Goal: Task Accomplishment & Management: Complete application form

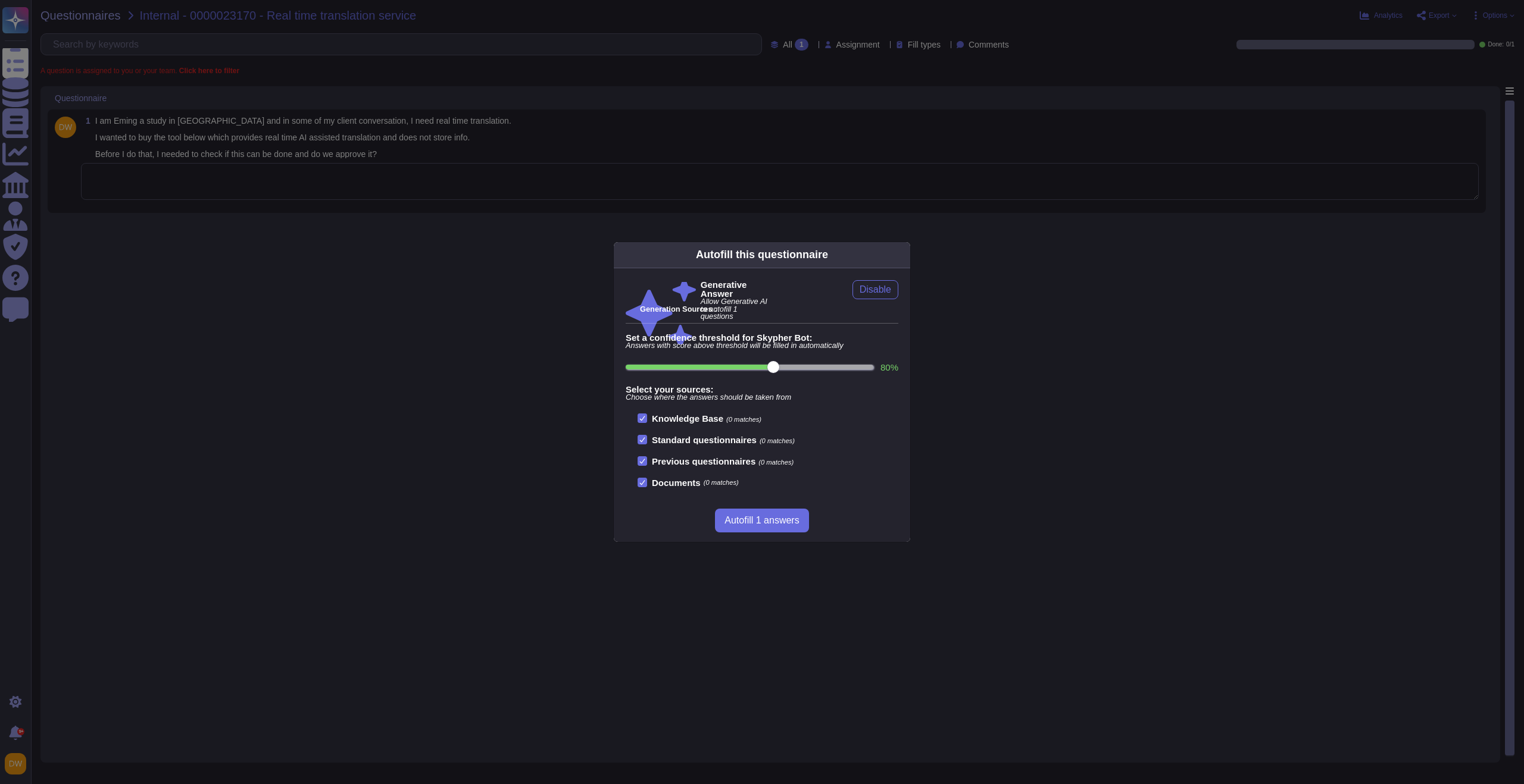
click at [377, 173] on div "Autofill this questionnaire Generative Answer Allow Generative AI to autofill 1…" at bounding box center [762, 392] width 1524 height 784
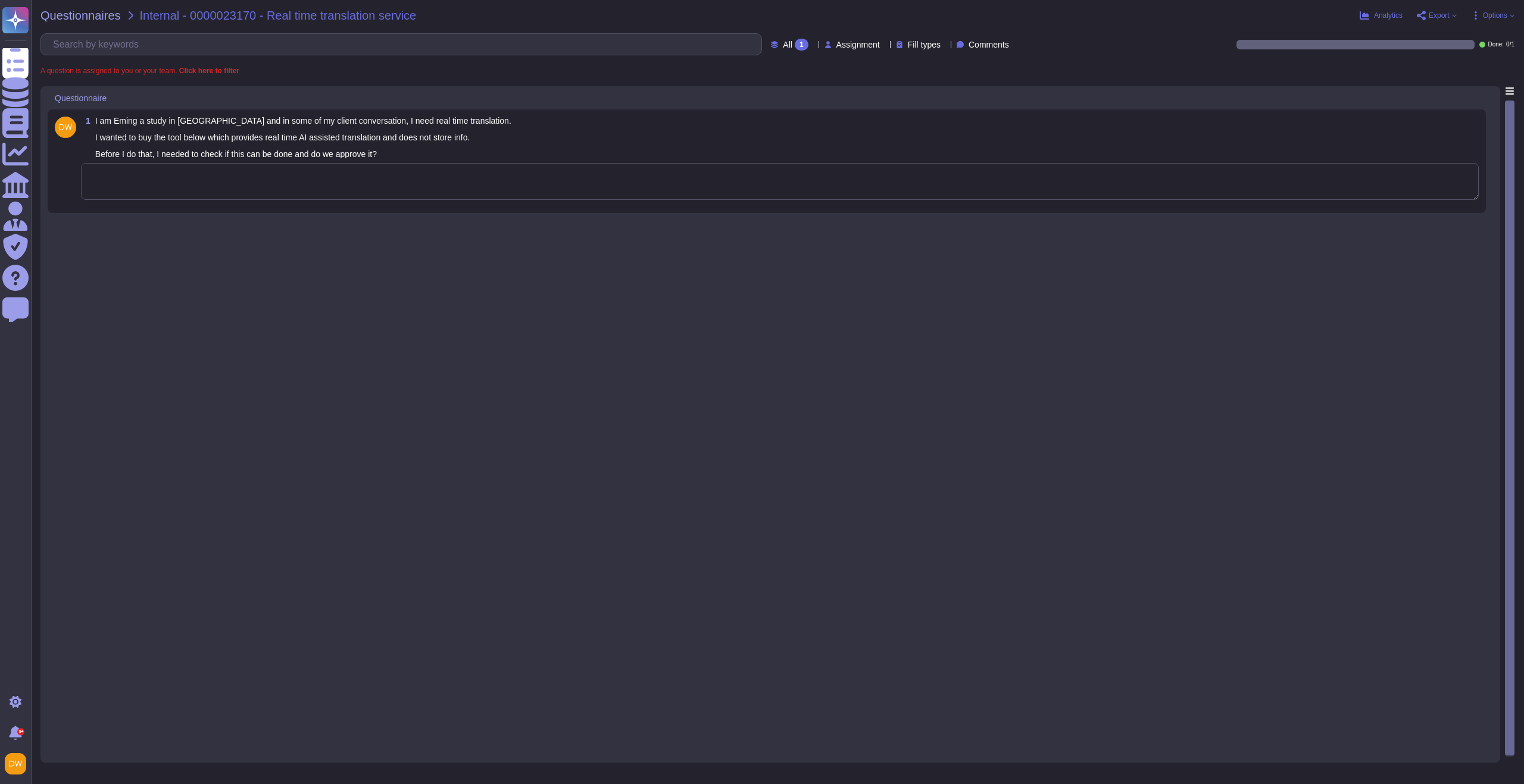
click at [358, 176] on textarea at bounding box center [779, 181] width 1397 height 37
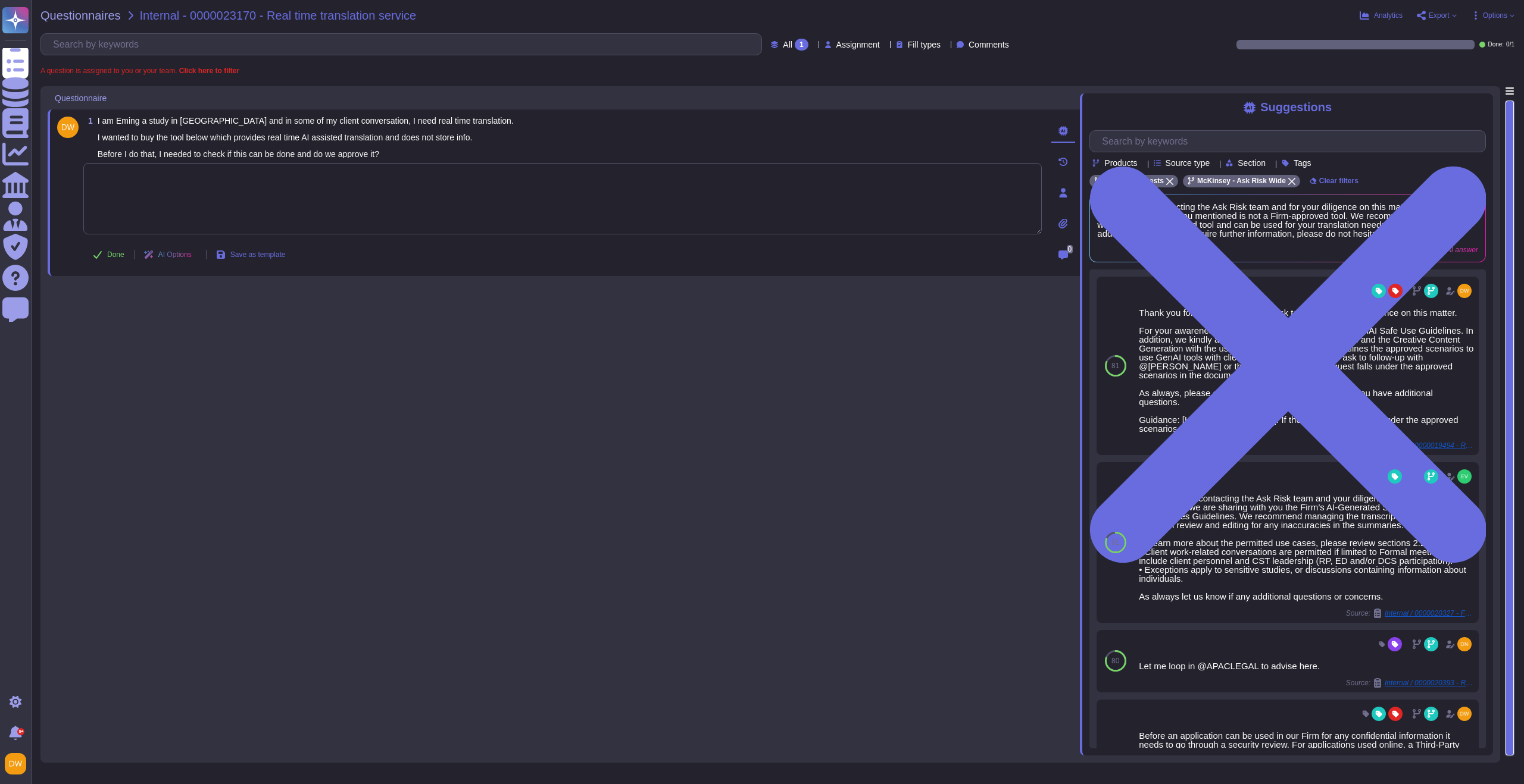
paste textarea "AI-generated summaries and transcriptions of conversations give rise to both be…"
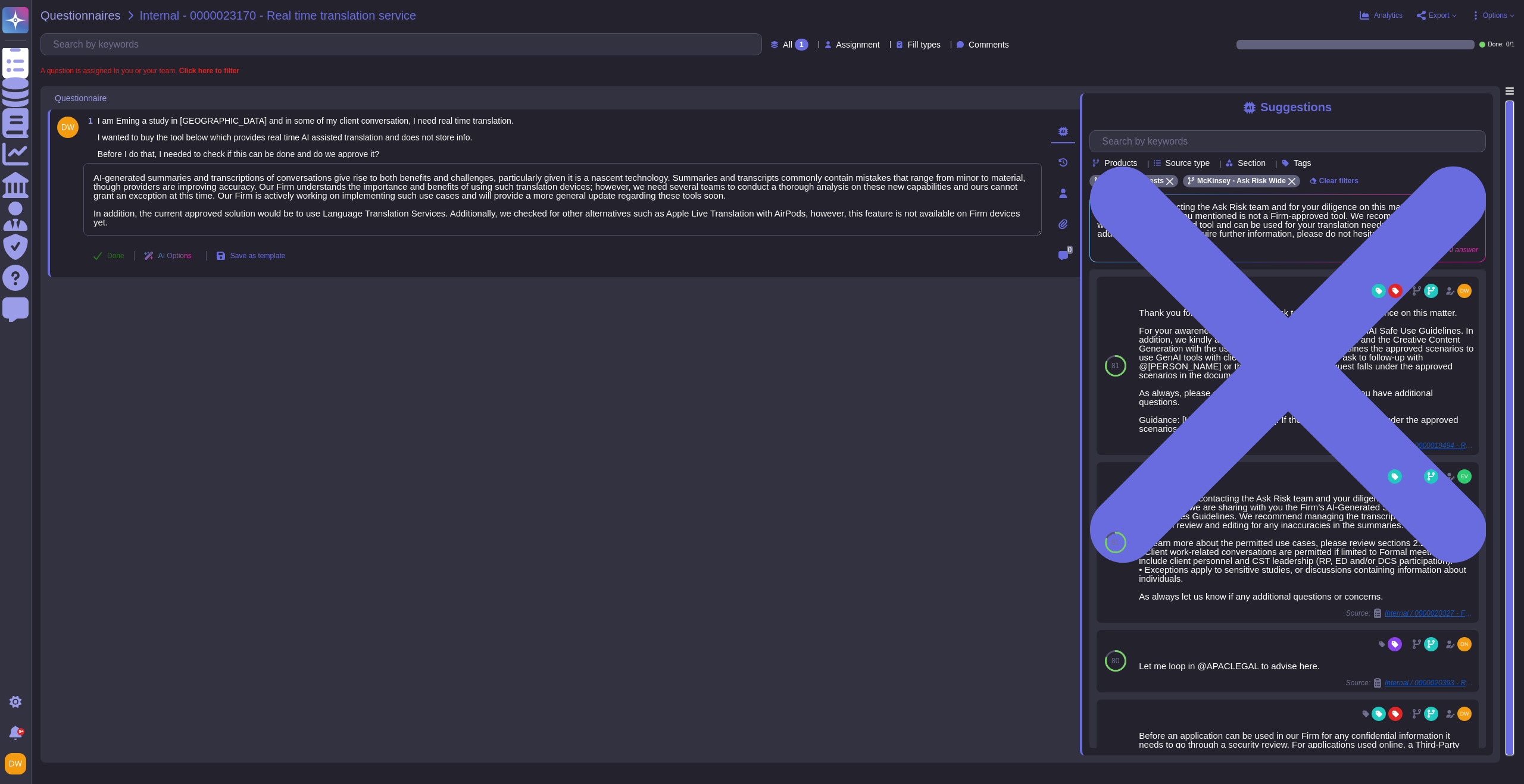
type textarea "AI-generated summaries and transcriptions of conversations give rise to both be…"
click at [102, 257] on button "Done" at bounding box center [109, 256] width 50 height 24
click at [92, 15] on span "Questionnaires" at bounding box center [81, 15] width 81 height 12
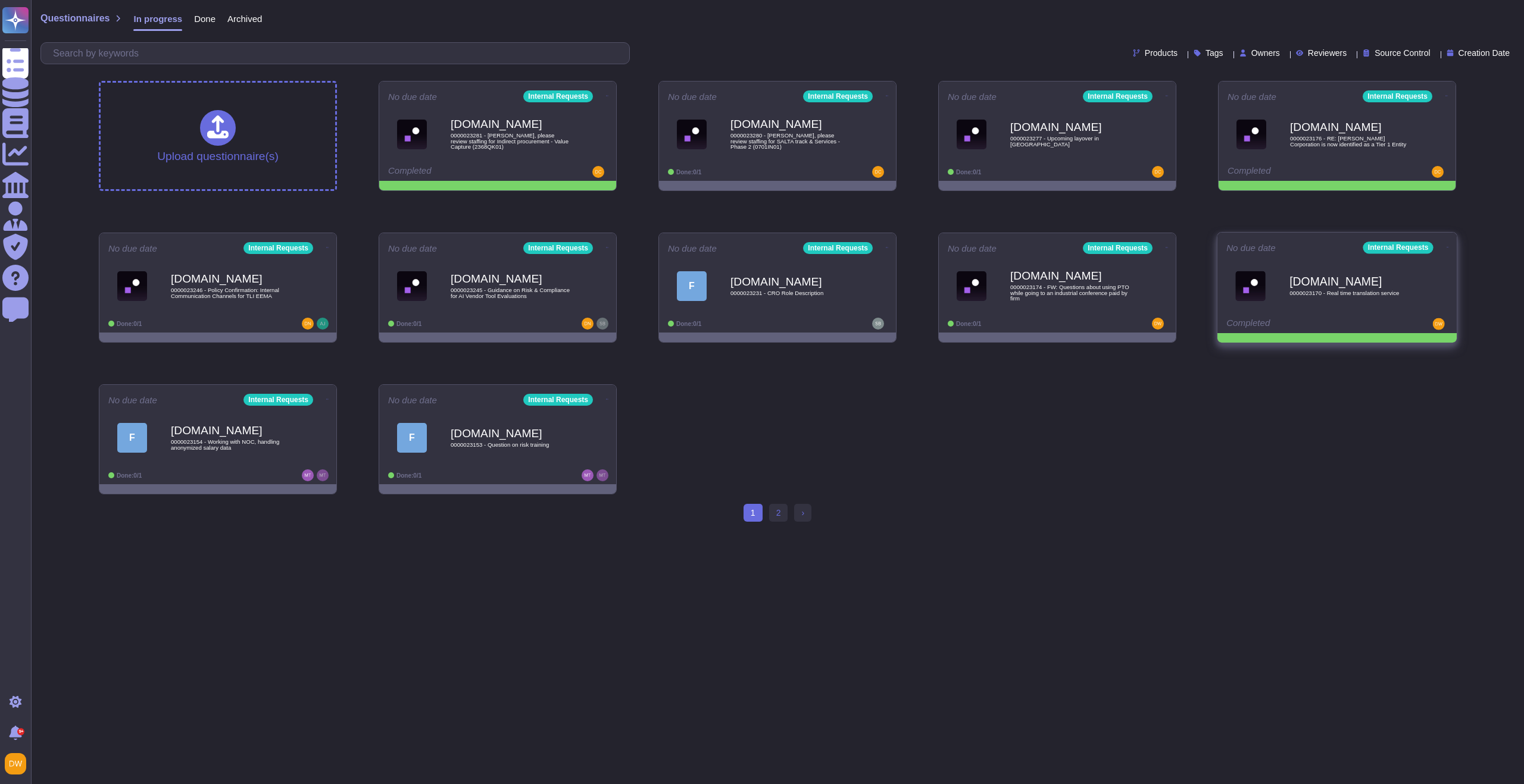
click at [1447, 246] on icon at bounding box center [1448, 247] width 3 height 3
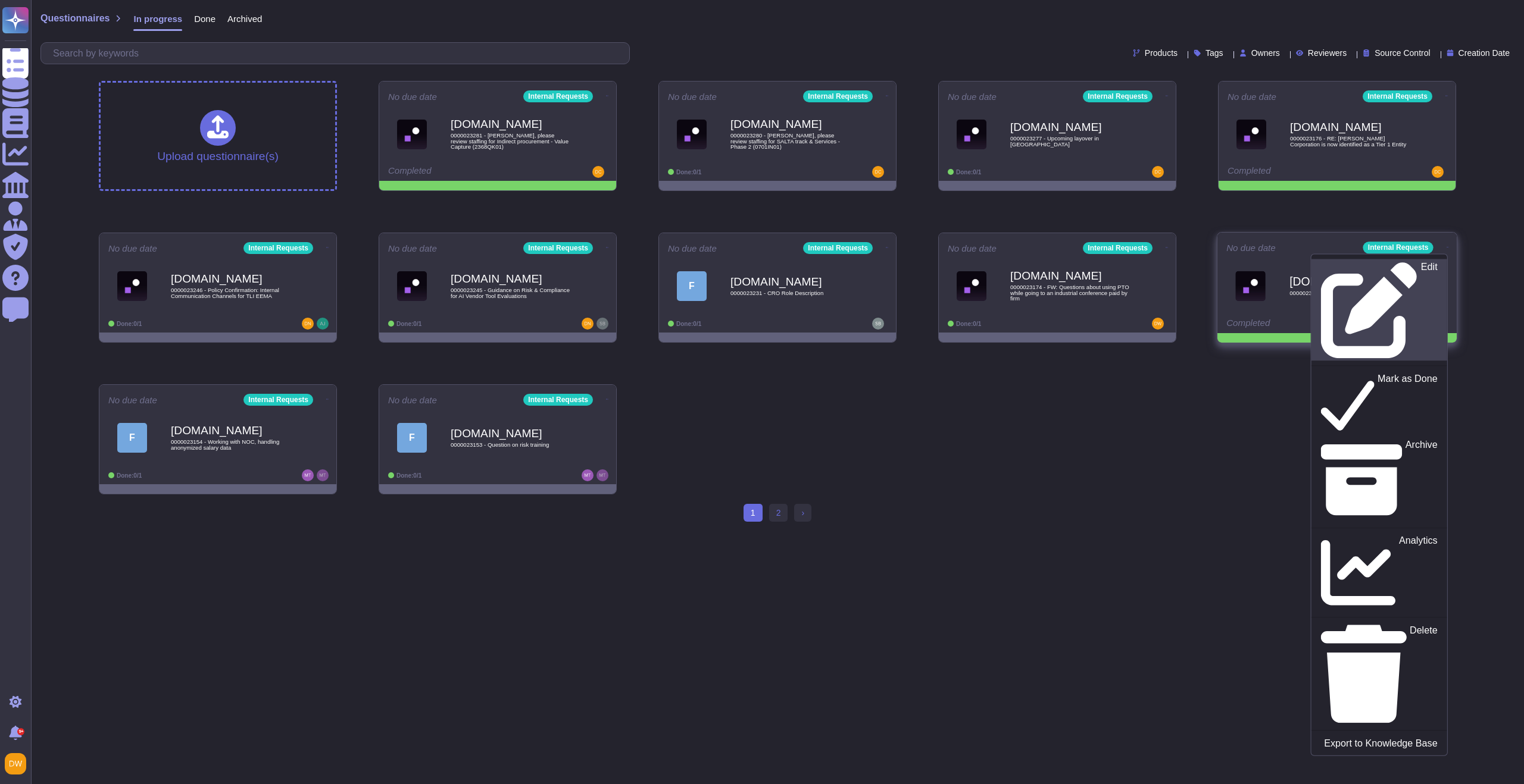
click at [1414, 271] on div "Edit" at bounding box center [1379, 310] width 116 height 97
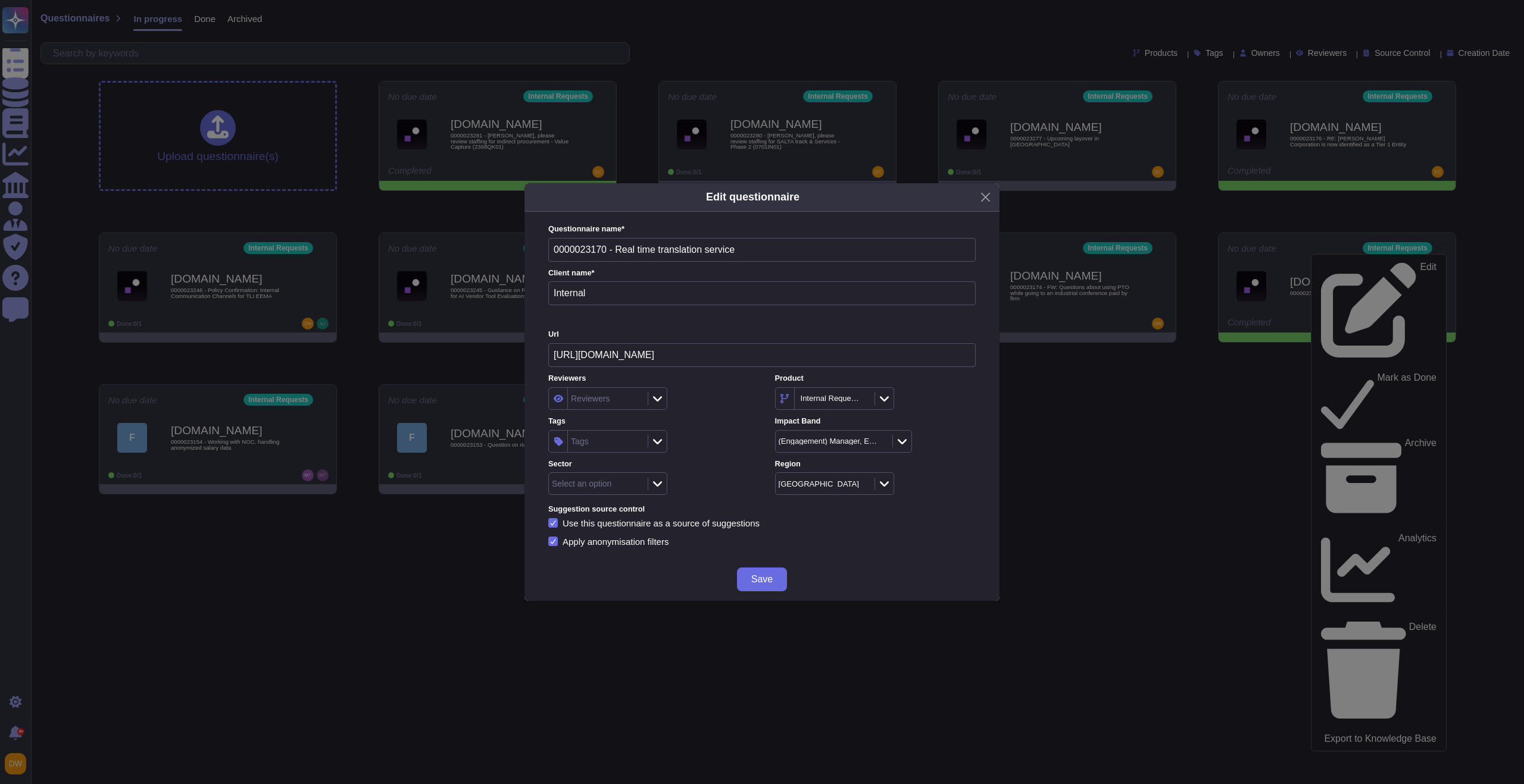
click at [617, 448] on div "Tags" at bounding box center [607, 441] width 77 height 22
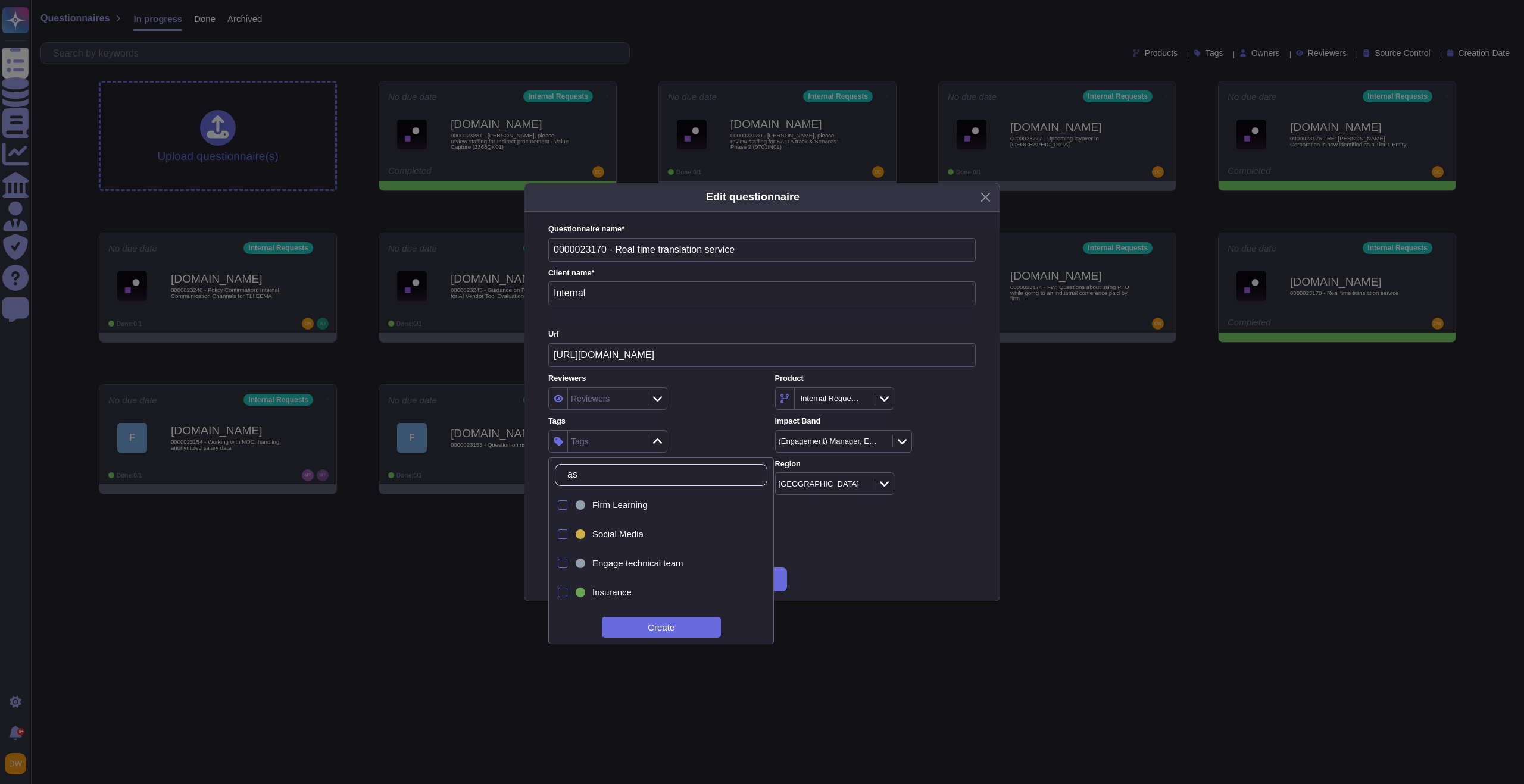
type input "a"
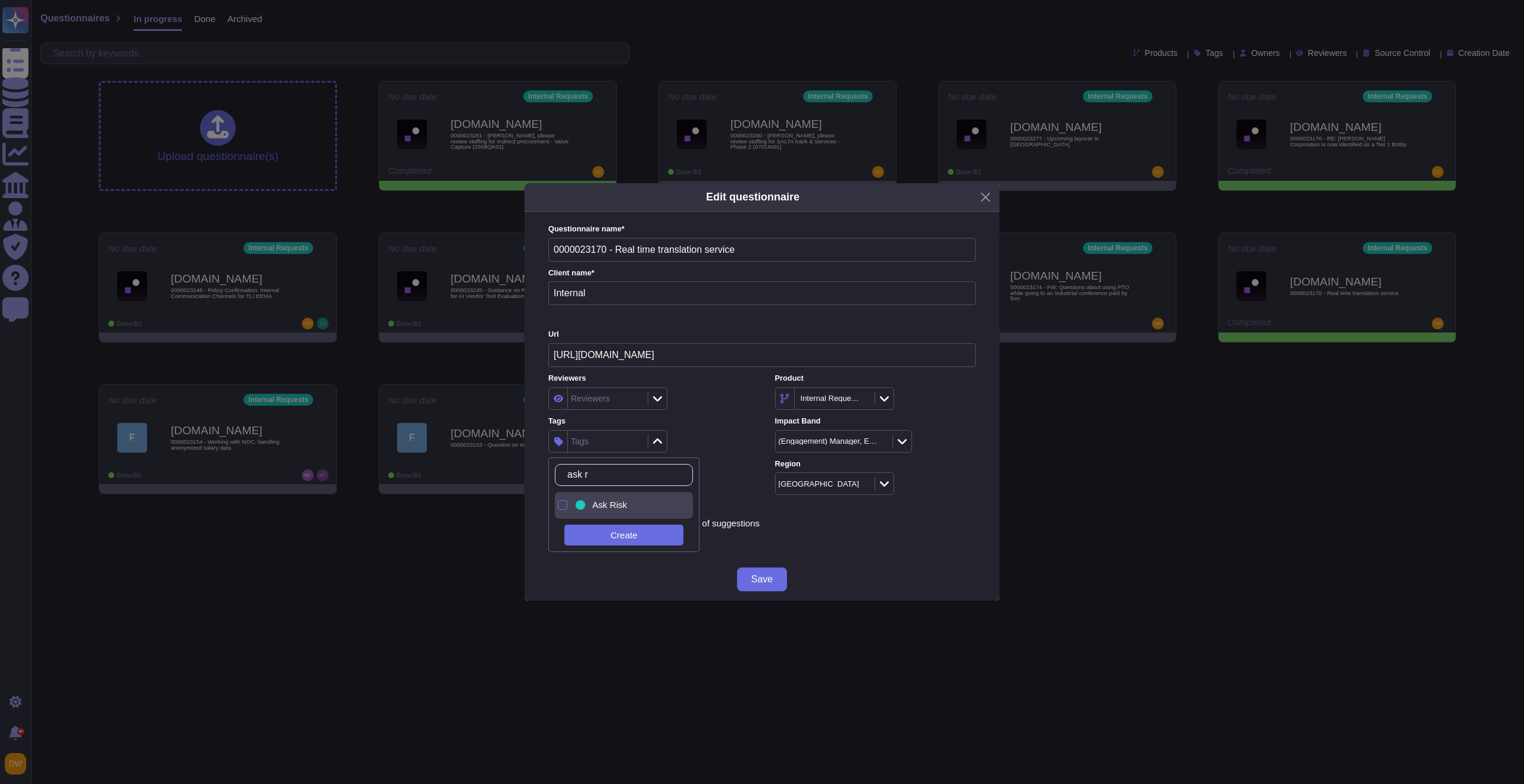
click at [600, 507] on span "Ask Risk" at bounding box center [609, 505] width 34 height 11
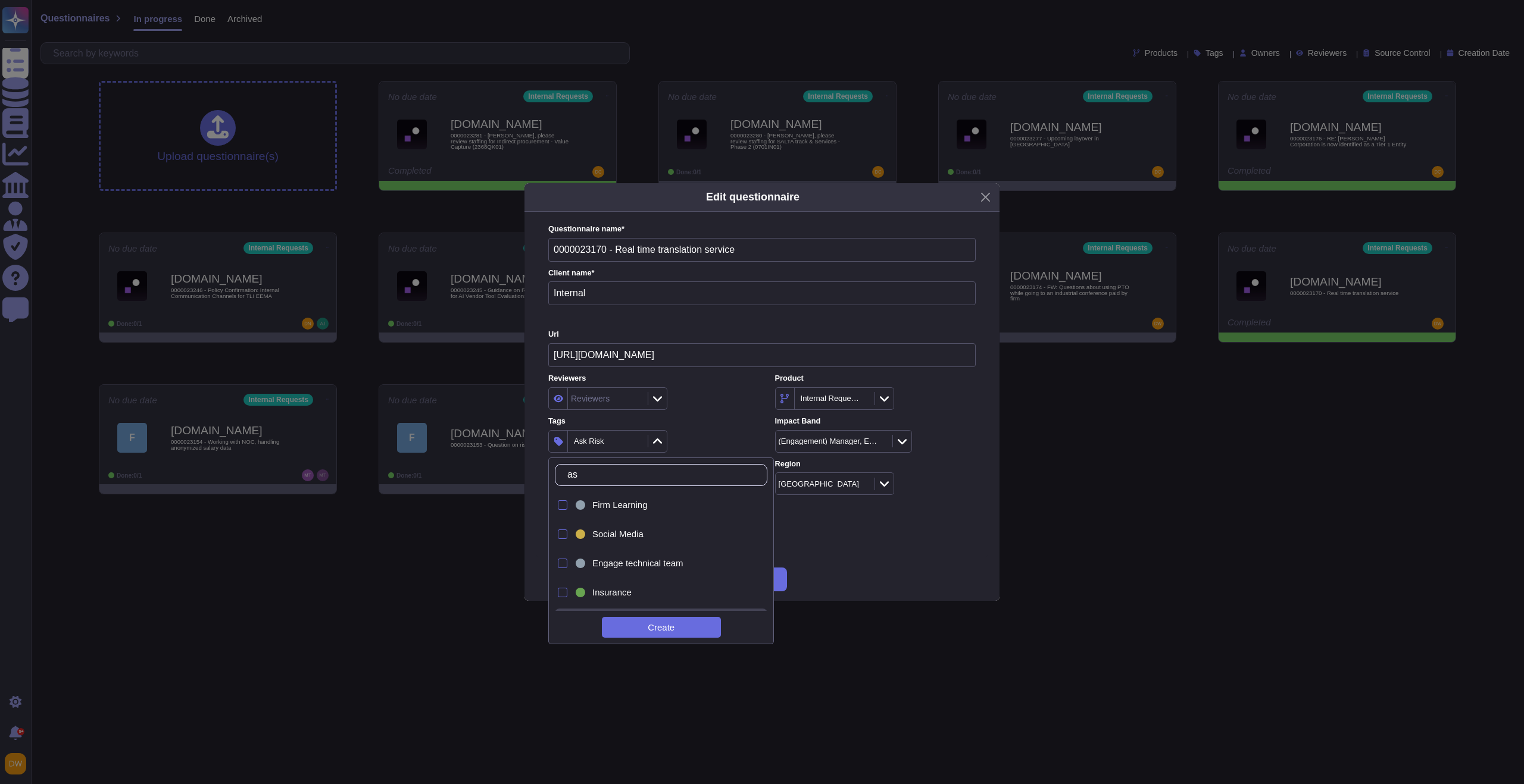
type input "a"
type input "tech"
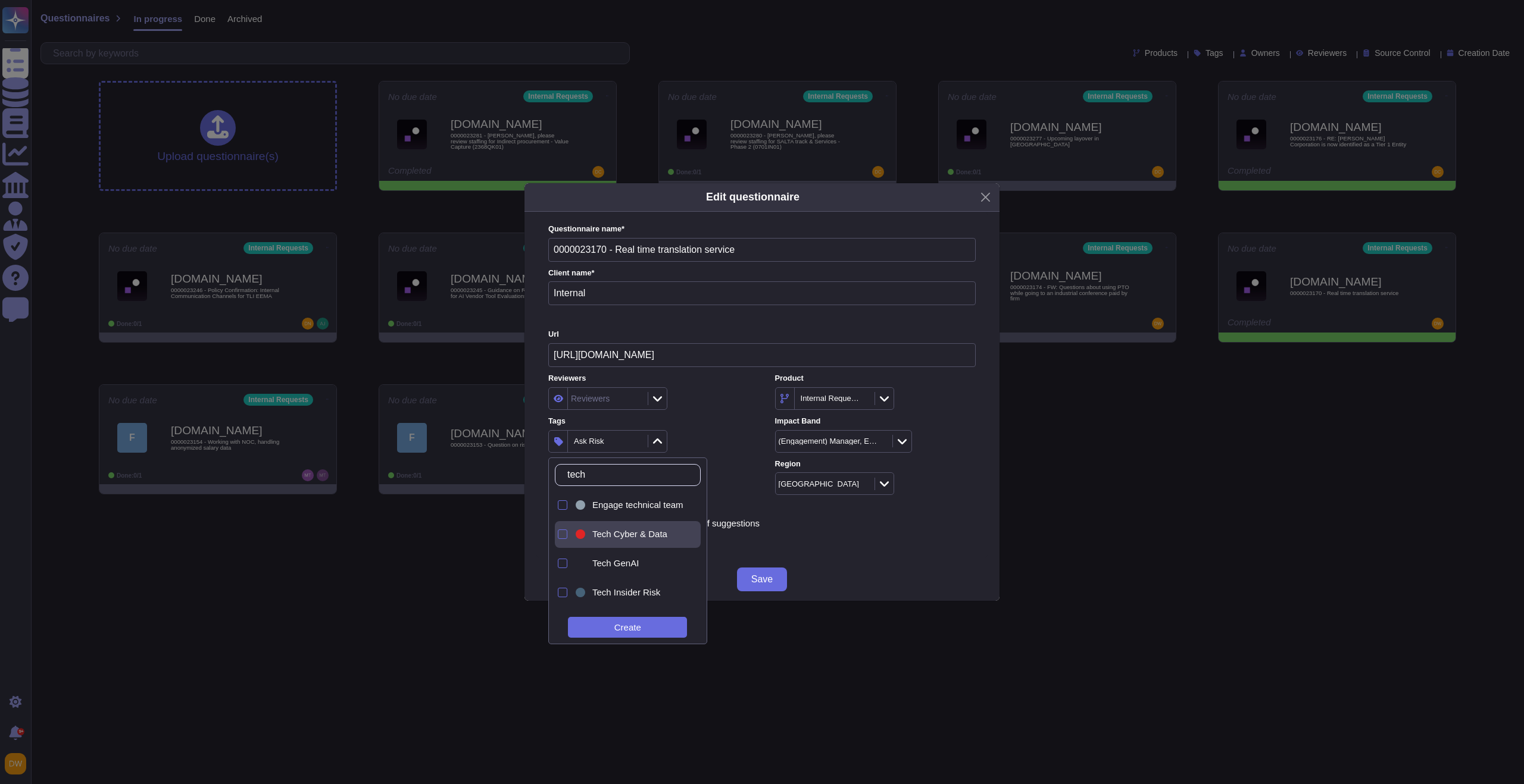
click at [639, 538] on span "Tech Cyber & Data" at bounding box center [630, 535] width 75 height 11
click at [725, 426] on div "Tags 2 items selected" at bounding box center [649, 434] width 201 height 37
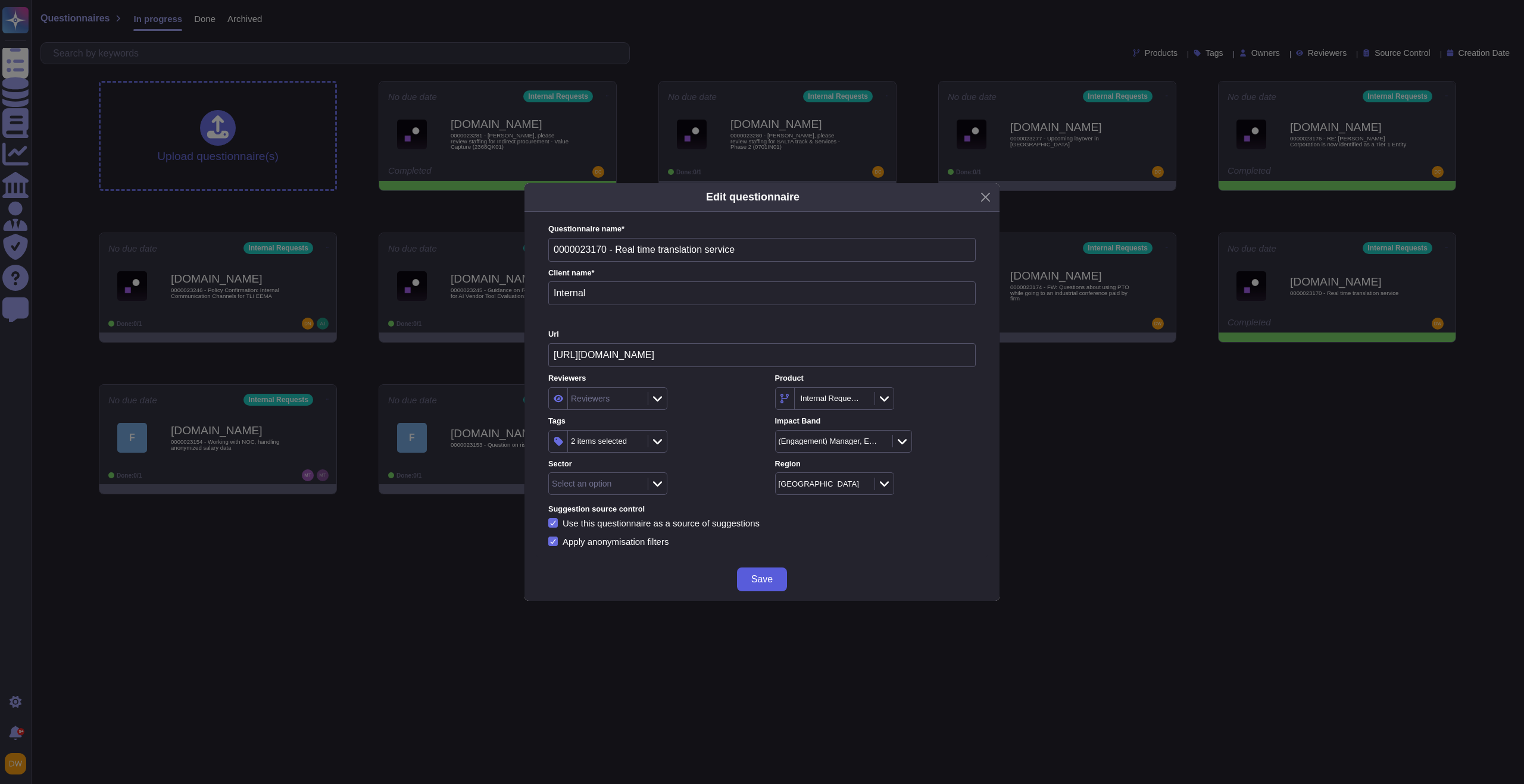
click at [759, 571] on button "Save" at bounding box center [762, 579] width 50 height 24
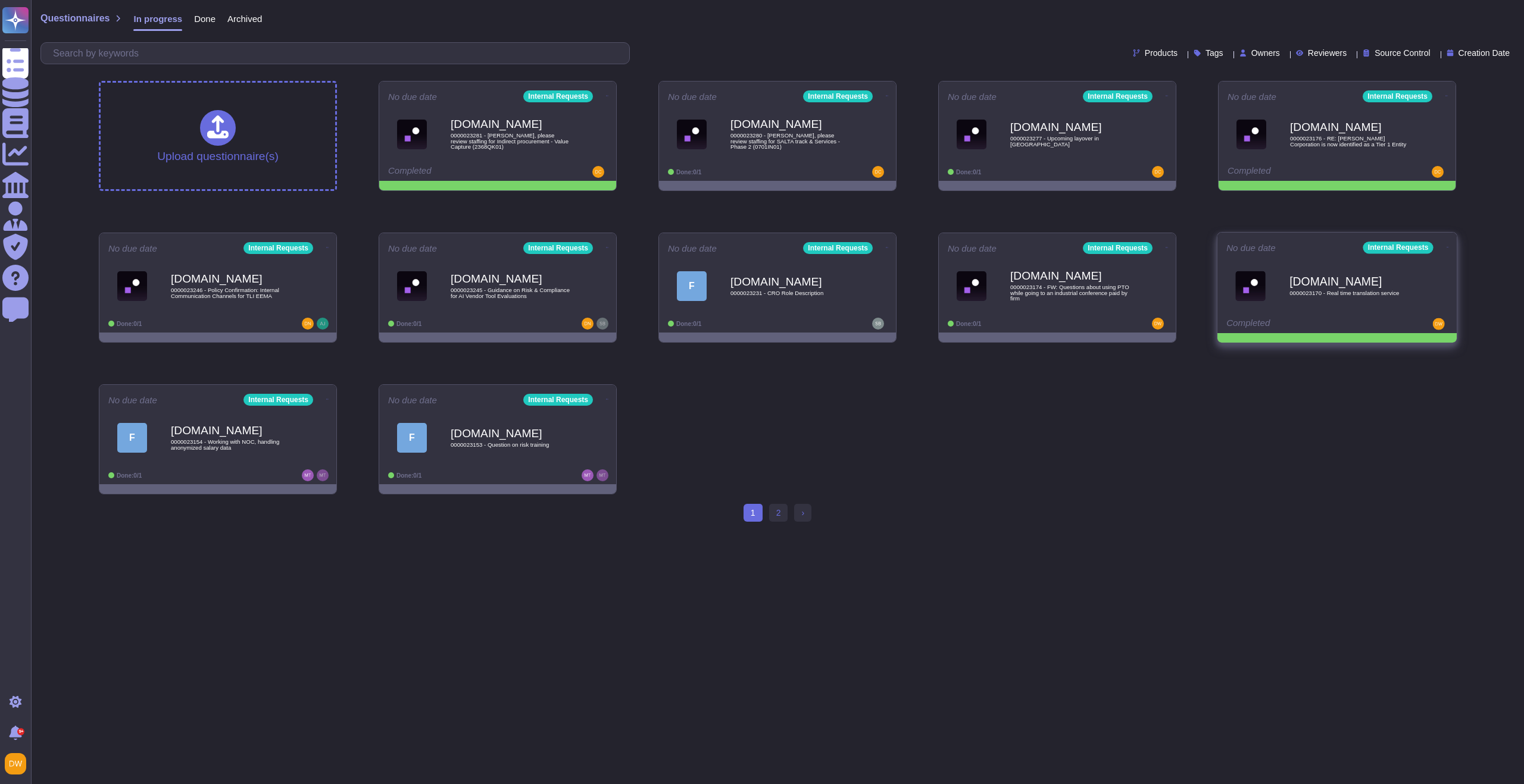
click at [1447, 248] on icon at bounding box center [1448, 247] width 3 height 3
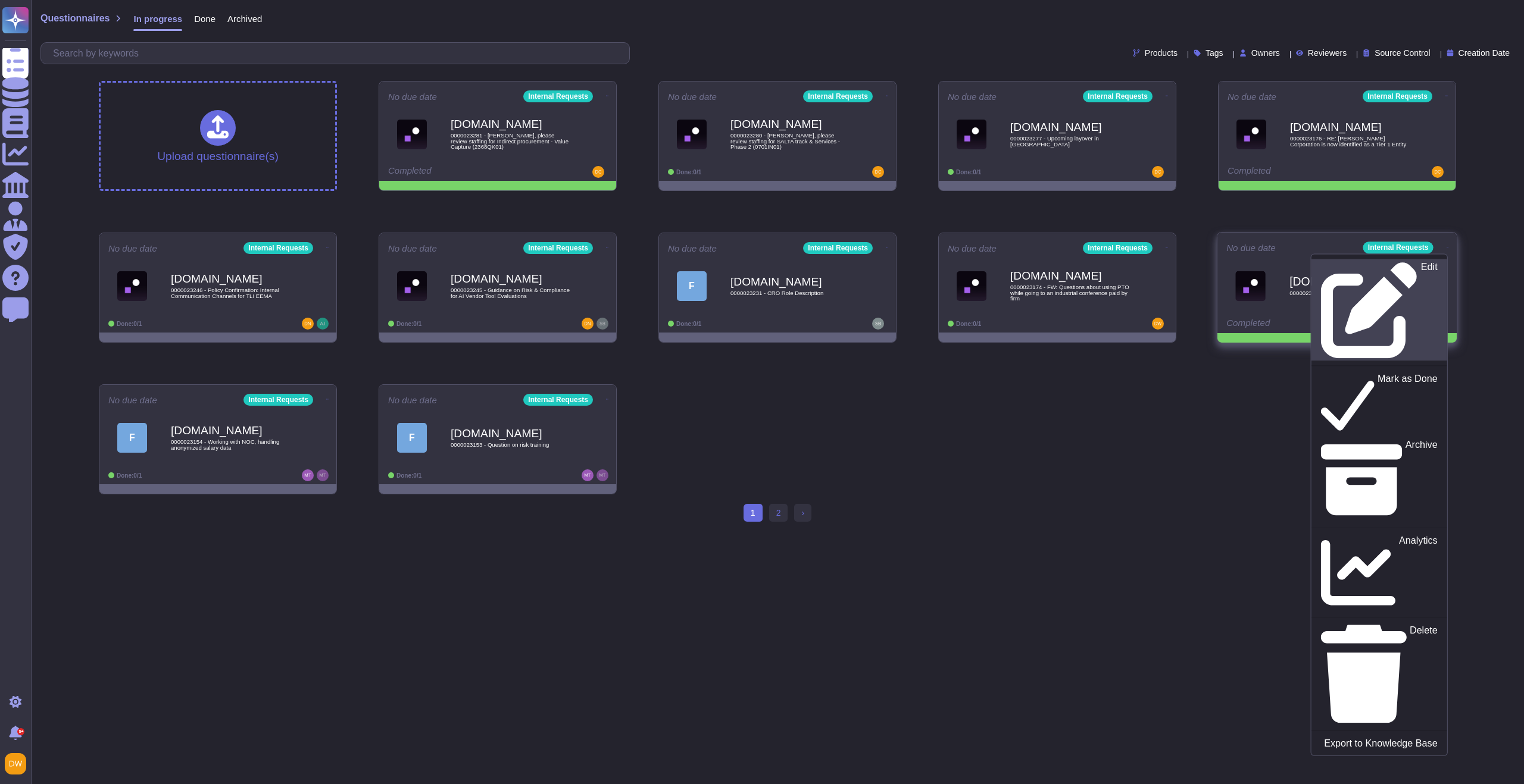
click at [1393, 271] on div "Edit" at bounding box center [1379, 310] width 116 height 97
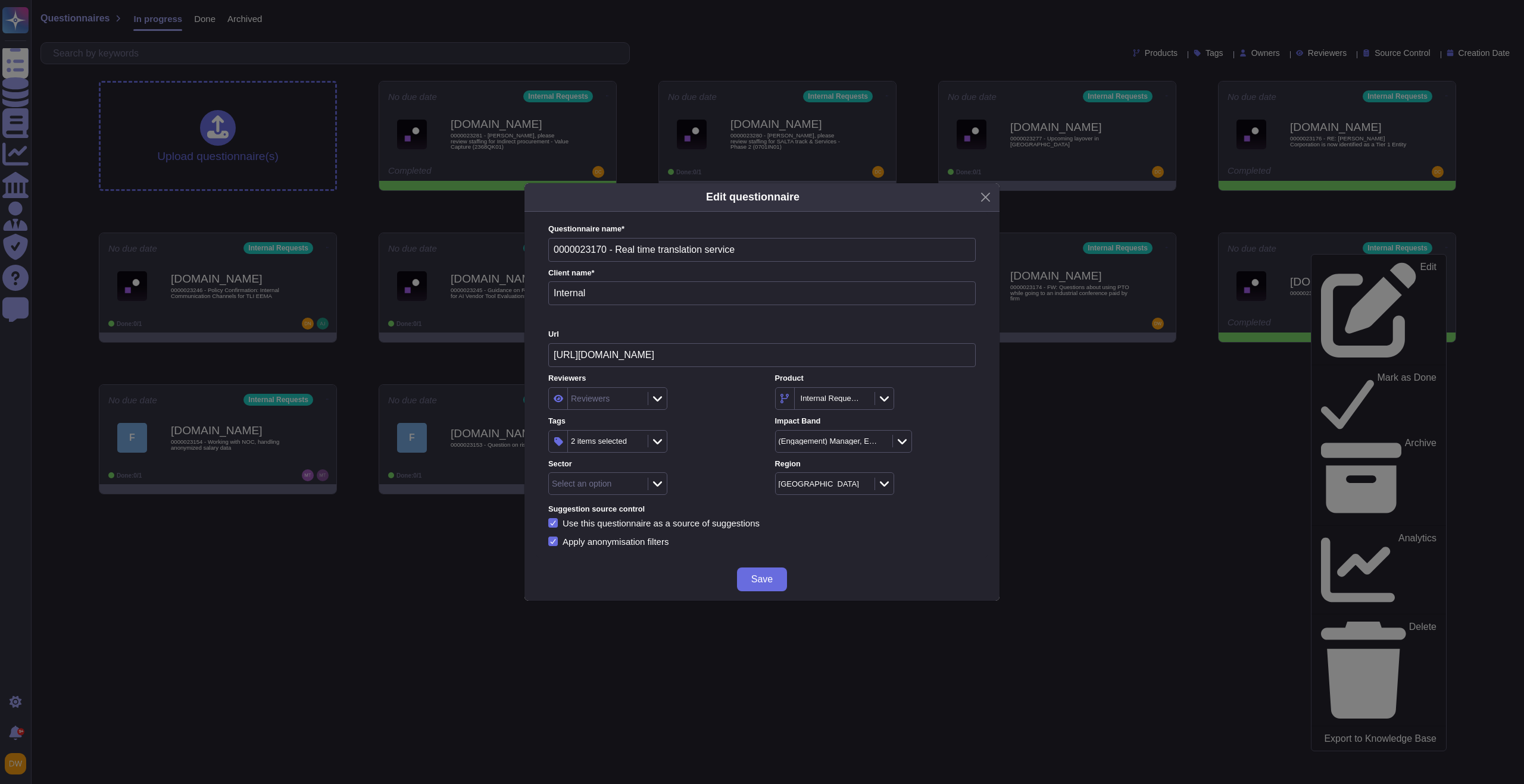
click at [649, 489] on div at bounding box center [657, 484] width 19 height 13
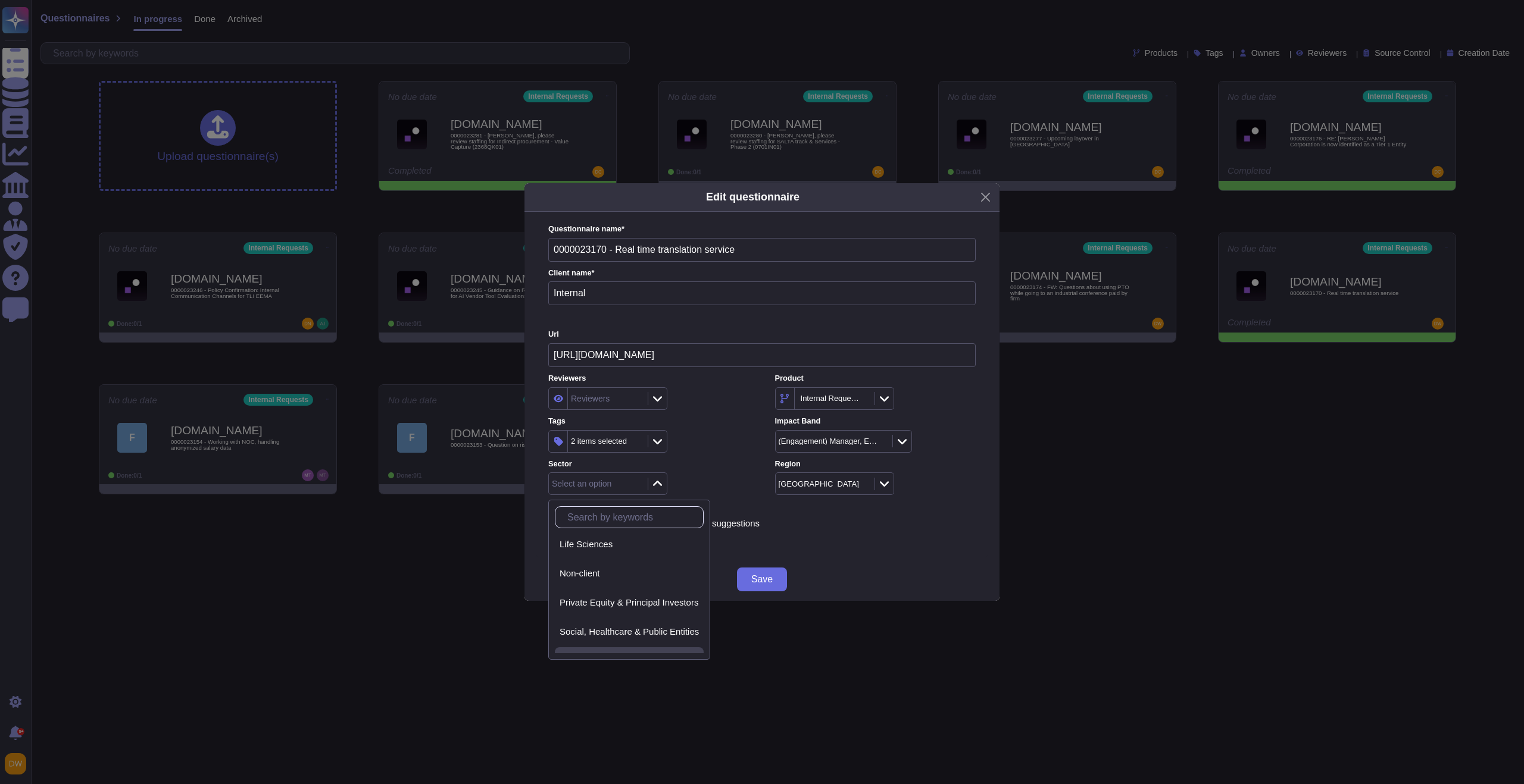
scroll to position [136, 0]
click at [640, 595] on div "Non-client" at bounding box center [629, 587] width 149 height 27
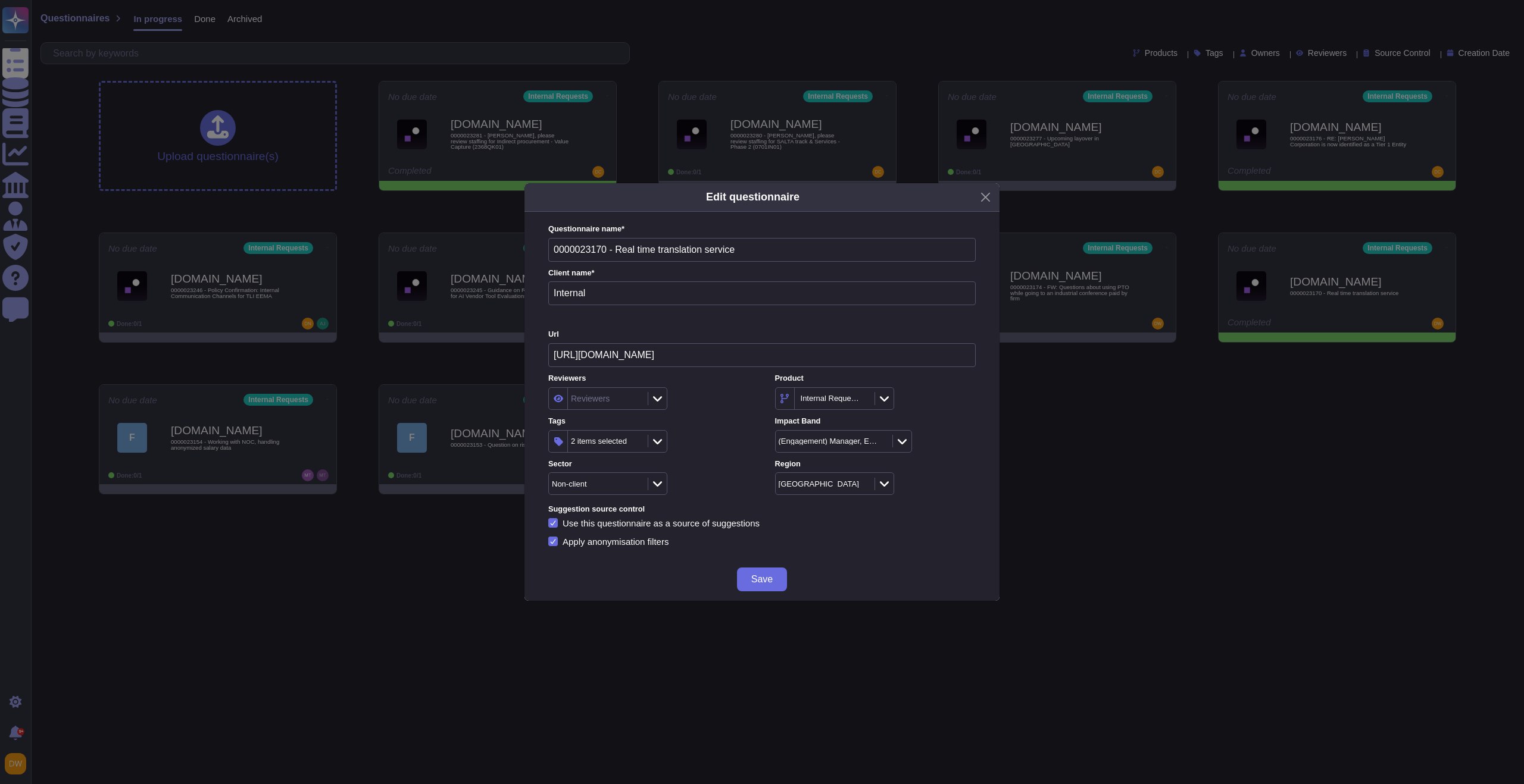
click at [754, 573] on button "Save" at bounding box center [762, 579] width 50 height 24
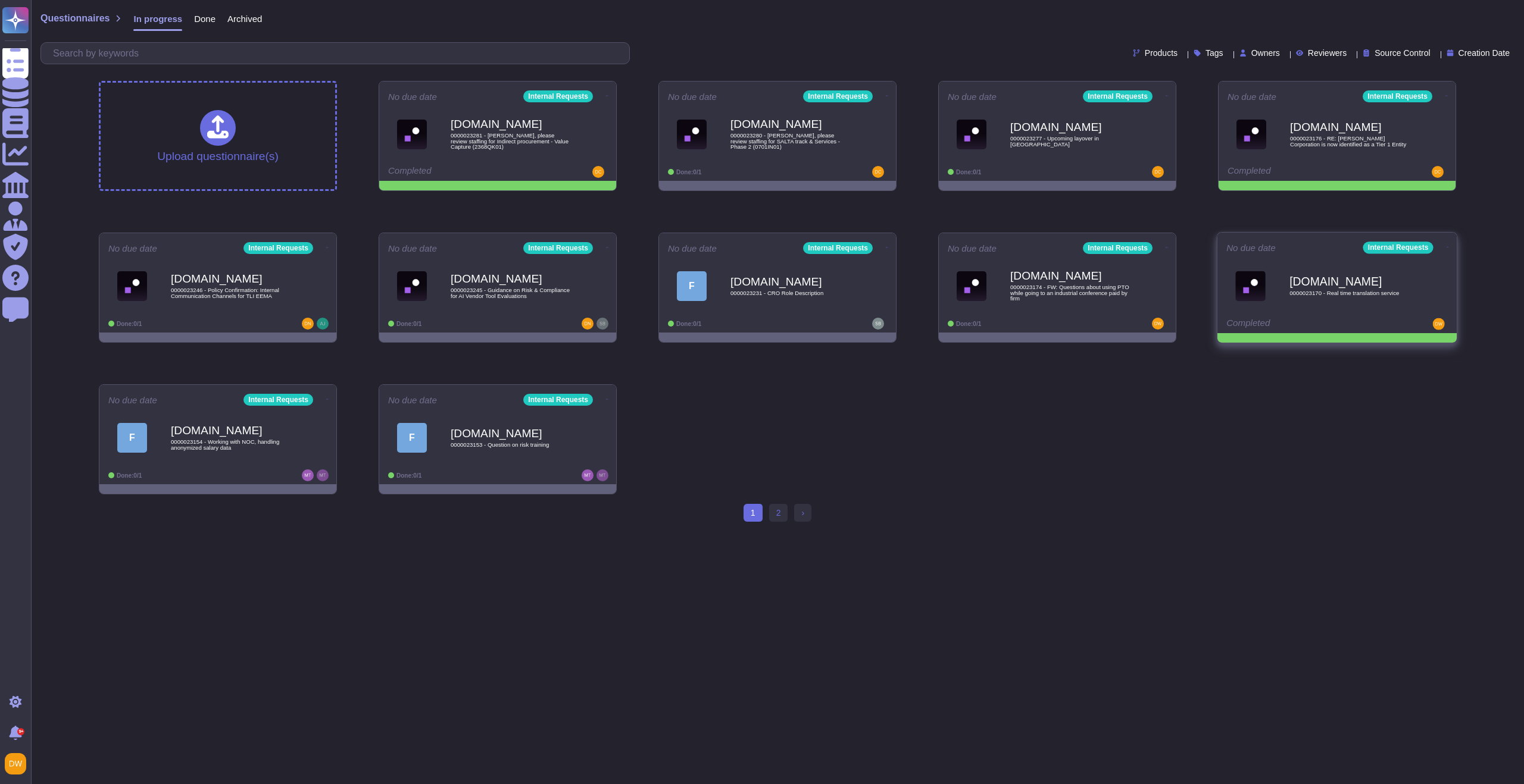
click at [1447, 247] on icon at bounding box center [1448, 247] width 3 height 1
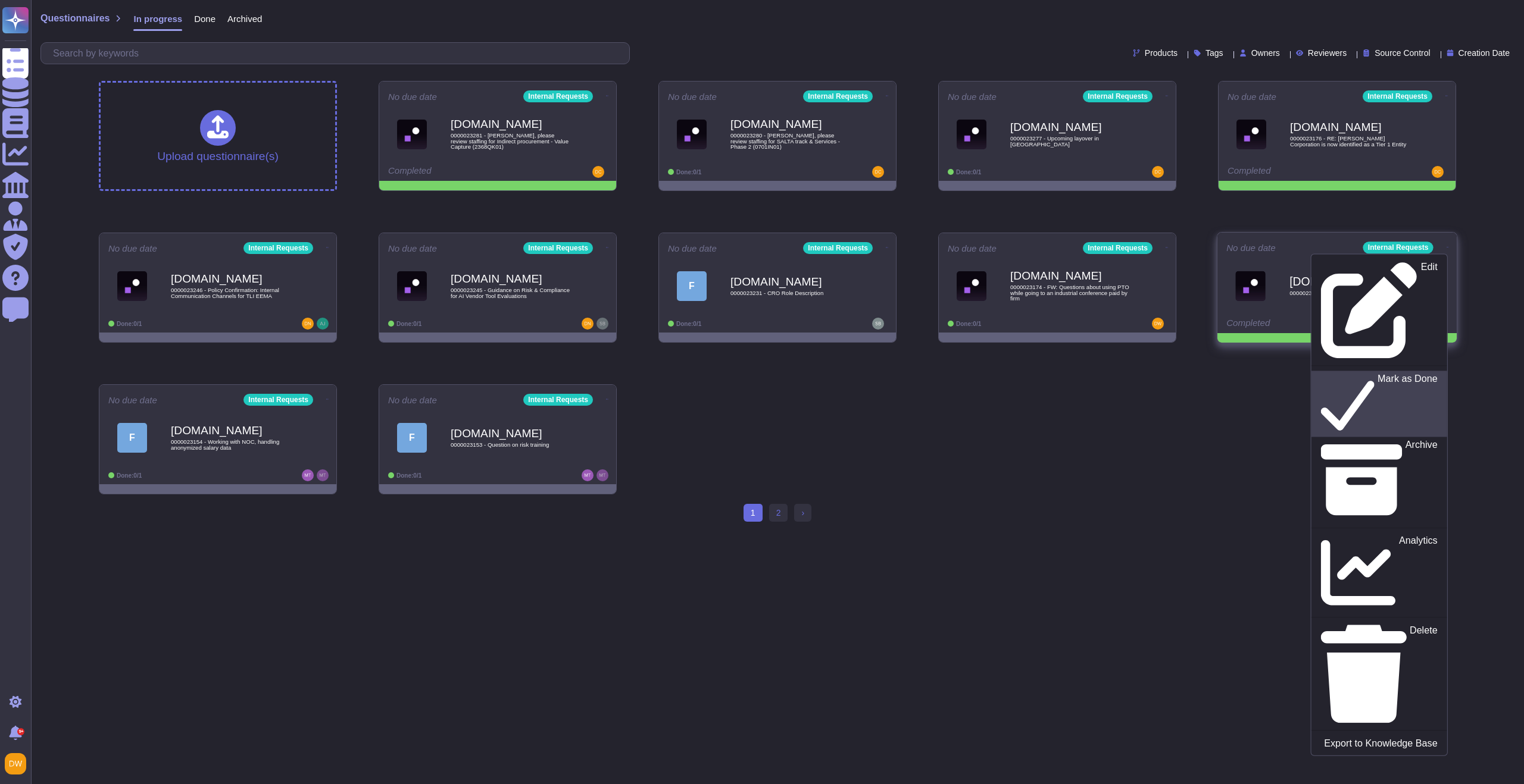
click at [1396, 373] on div "Mark as Done" at bounding box center [1379, 404] width 116 height 61
